Goal: Task Accomplishment & Management: Complete application form

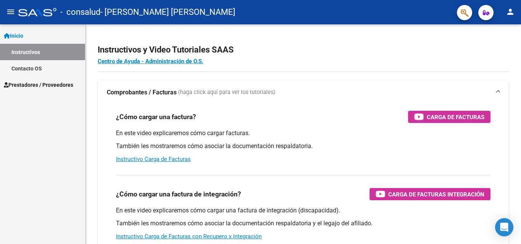
click at [10, 10] on mat-icon "menu" at bounding box center [10, 11] width 9 height 9
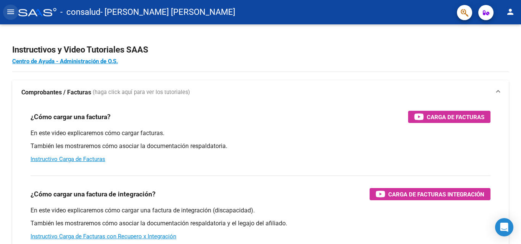
click at [10, 10] on mat-icon "menu" at bounding box center [10, 11] width 9 height 9
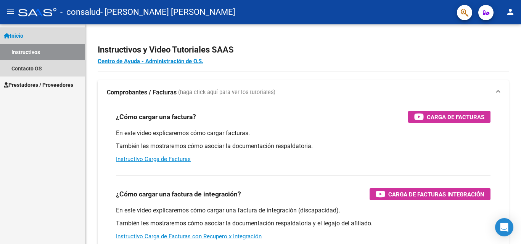
click at [37, 51] on link "Instructivos" at bounding box center [42, 52] width 85 height 16
click at [34, 32] on link "Inicio" at bounding box center [42, 35] width 85 height 16
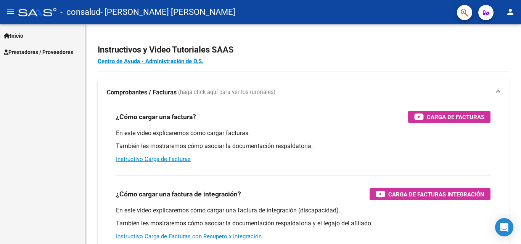
click at [34, 32] on link "Inicio" at bounding box center [42, 35] width 85 height 16
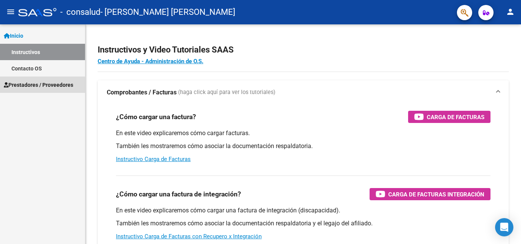
click at [40, 83] on span "Prestadores / Proveedores" at bounding box center [38, 85] width 69 height 8
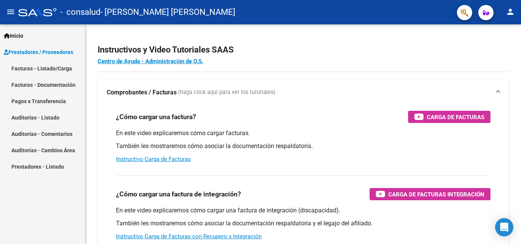
click at [50, 50] on span "Prestadores / Proveedores" at bounding box center [38, 52] width 69 height 8
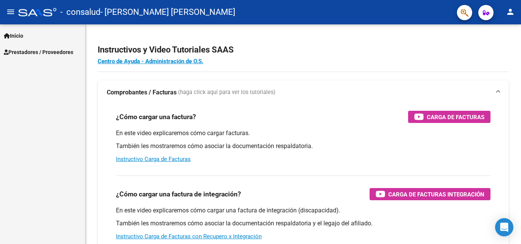
click at [50, 50] on span "Prestadores / Proveedores" at bounding box center [38, 52] width 69 height 8
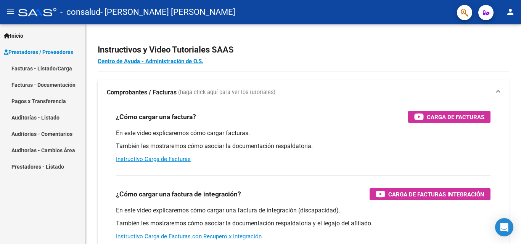
click at [50, 69] on link "Facturas - Listado/Carga" at bounding box center [42, 68] width 85 height 16
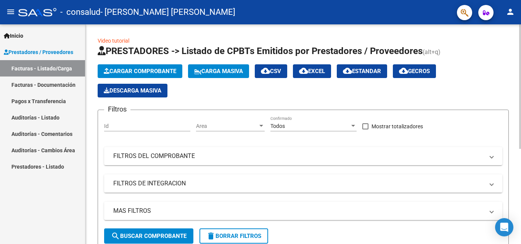
click at [515, 6] on div "menu - consalud - [PERSON_NAME] [PERSON_NAME] person Inicio Instructivos Contac…" at bounding box center [260, 122] width 521 height 244
click at [137, 72] on span "Cargar Comprobante" at bounding box center [140, 71] width 72 height 7
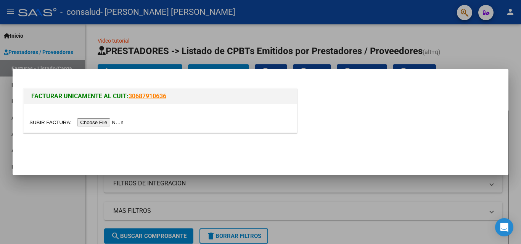
click at [53, 120] on input "file" at bounding box center [77, 123] width 96 height 8
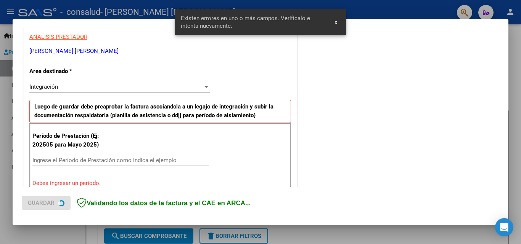
scroll to position [172, 0]
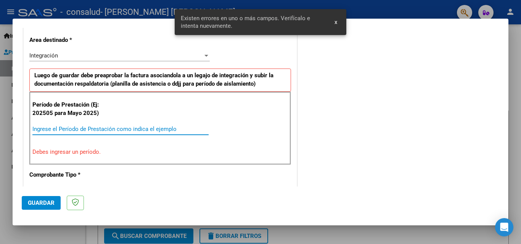
click at [141, 129] on input "Ingrese el Período de Prestación como indica el ejemplo" at bounding box center [120, 129] width 176 height 7
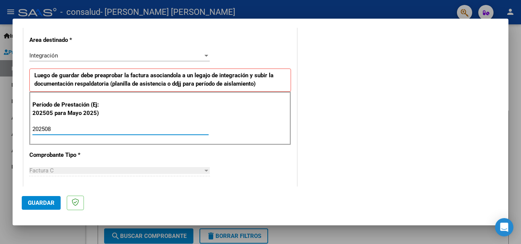
type input "202508"
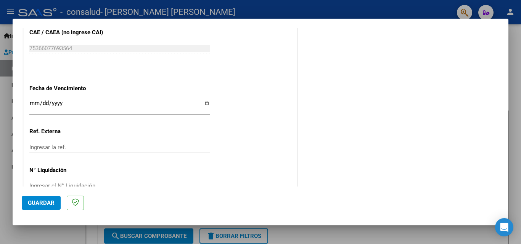
scroll to position [512, 0]
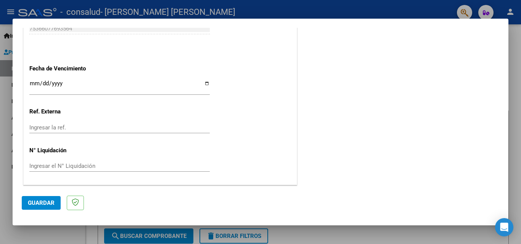
click at [43, 202] on span "Guardar" at bounding box center [41, 203] width 27 height 7
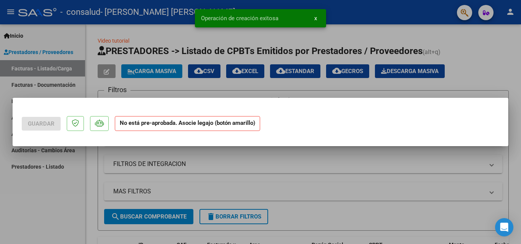
scroll to position [0, 0]
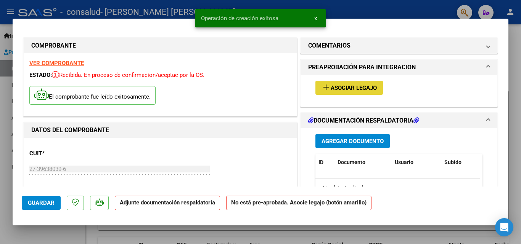
click at [341, 87] on span "Asociar Legajo" at bounding box center [354, 88] width 46 height 7
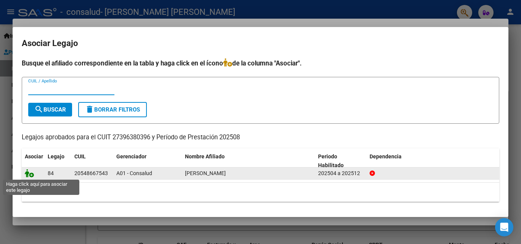
click at [32, 173] on icon at bounding box center [29, 173] width 9 height 8
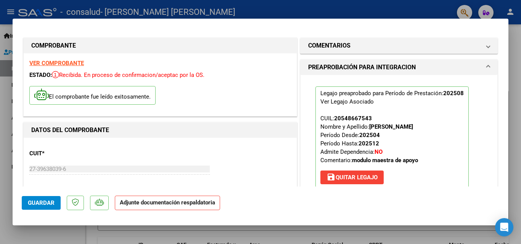
click at [284, 8] on div at bounding box center [260, 122] width 521 height 244
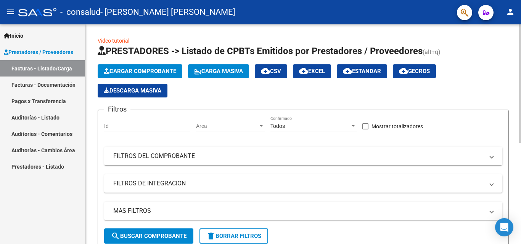
drag, startPoint x: 518, startPoint y: 89, endPoint x: 520, endPoint y: 104, distance: 15.3
click at [521, 106] on div "Video tutorial PRESTADORES -> Listado de CPBTs Emitidos por Prestadores / Prove…" at bounding box center [303, 225] width 437 height 402
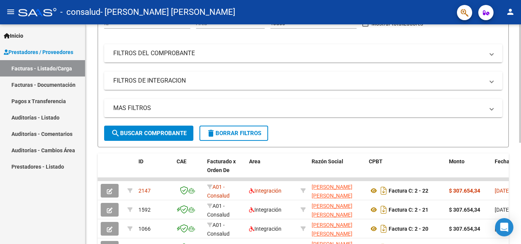
click at [514, 131] on div "Video tutorial PRESTADORES -> Listado de CPBTs Emitidos por Prestadores / Prove…" at bounding box center [303, 122] width 437 height 402
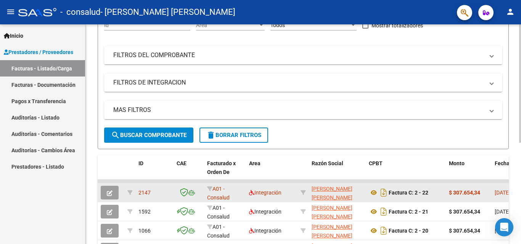
click at [109, 191] on icon "button" at bounding box center [110, 194] width 6 height 6
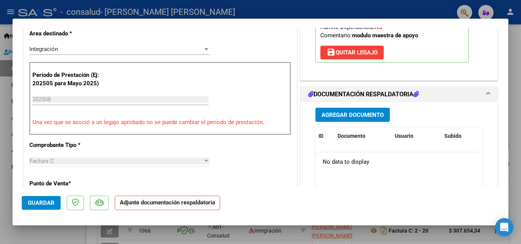
scroll to position [194, 0]
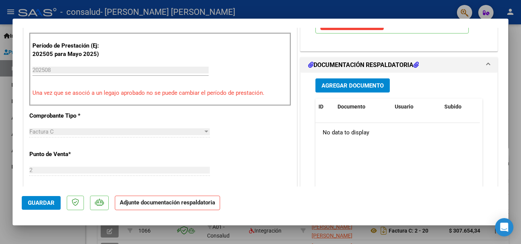
click at [356, 85] on span "Agregar Documento" at bounding box center [352, 85] width 62 height 7
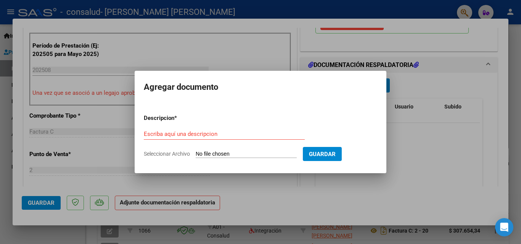
click at [172, 154] on span "Seleccionar Archivo" at bounding box center [167, 154] width 46 height 6
click at [196, 154] on input "Seleccionar Archivo" at bounding box center [246, 154] width 101 height 7
type input "C:\fakepath\Planilla de asistencia Agosto .pdf"
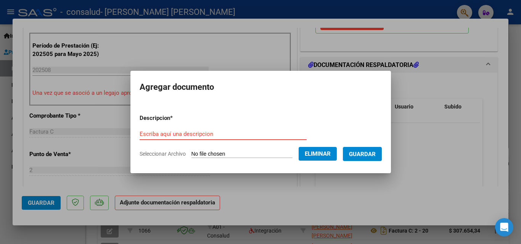
click at [191, 132] on input "Escriba aquí una descripcion" at bounding box center [223, 134] width 167 height 7
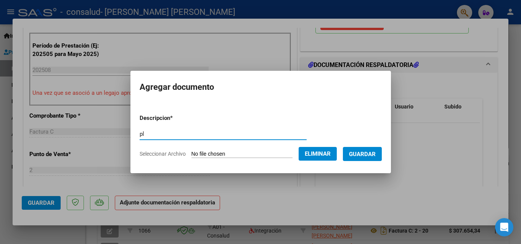
type input "p"
type input "Planilla de asistencia Agosto"
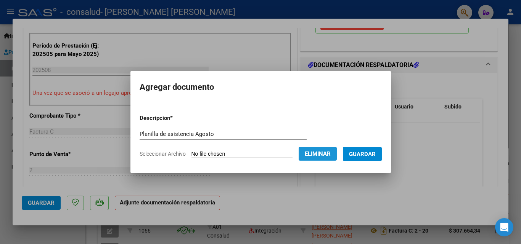
click at [310, 153] on button "Eliminar" at bounding box center [318, 154] width 38 height 14
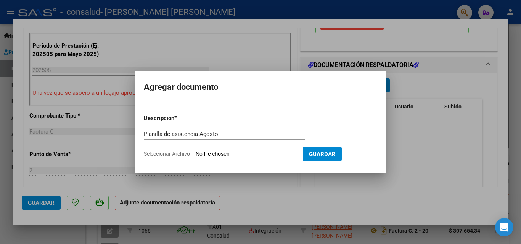
click at [172, 153] on span "Seleccionar Archivo" at bounding box center [167, 154] width 46 height 6
click at [196, 153] on input "Seleccionar Archivo" at bounding box center [246, 154] width 101 height 7
type input "C:\fakepath\Planilla de asistencia Agosto .pdf"
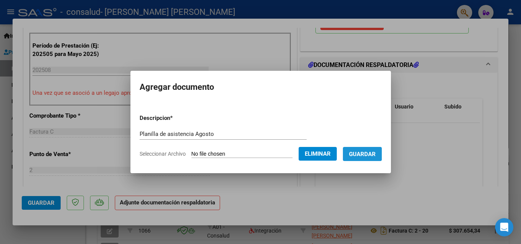
click at [365, 156] on span "Guardar" at bounding box center [362, 154] width 27 height 7
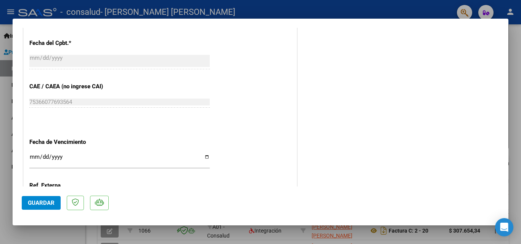
scroll to position [495, 0]
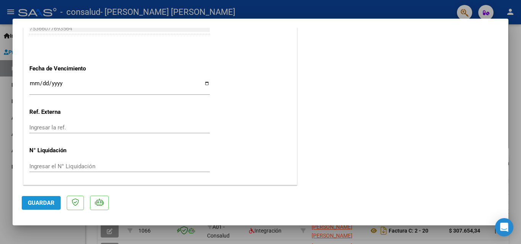
click at [49, 202] on span "Guardar" at bounding box center [41, 203] width 27 height 7
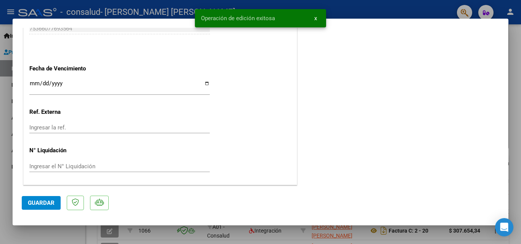
click at [3, 144] on div at bounding box center [260, 122] width 521 height 244
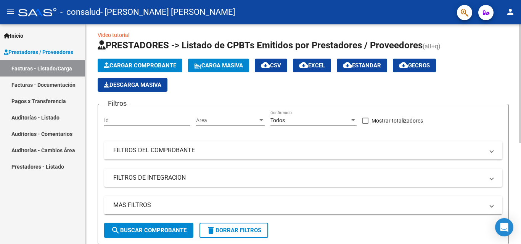
scroll to position [0, 0]
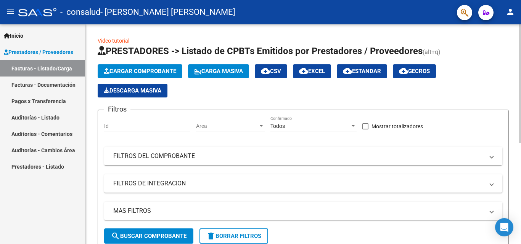
click at [521, 90] on div at bounding box center [520, 83] width 2 height 119
